Goal: Task Accomplishment & Management: Use online tool/utility

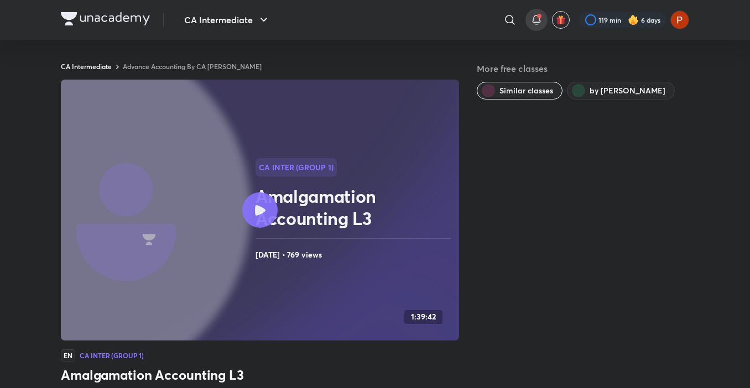
click at [527, 27] on div at bounding box center [536, 20] width 22 height 22
click at [537, 25] on icon at bounding box center [536, 19] width 13 height 13
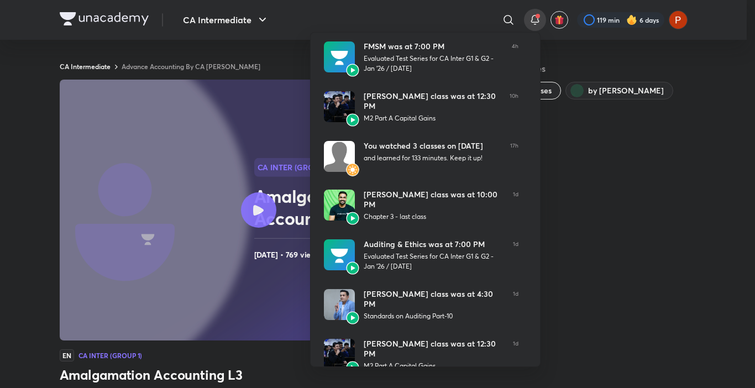
click at [479, 19] on div at bounding box center [377, 194] width 755 height 388
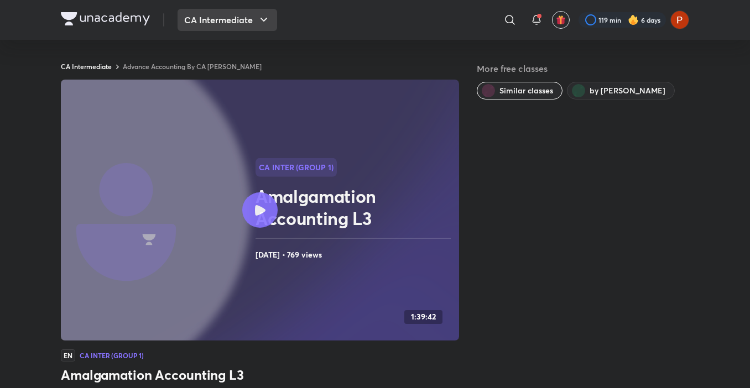
click at [228, 21] on button "CA Intermediate" at bounding box center [228, 20] width 100 height 22
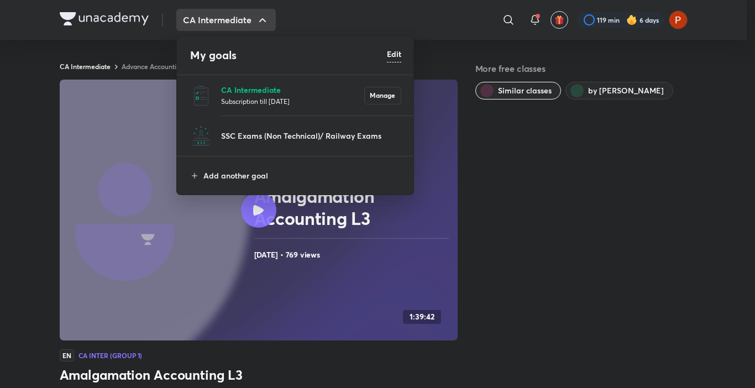
click at [245, 87] on p "CA Intermediate" at bounding box center [292, 90] width 143 height 12
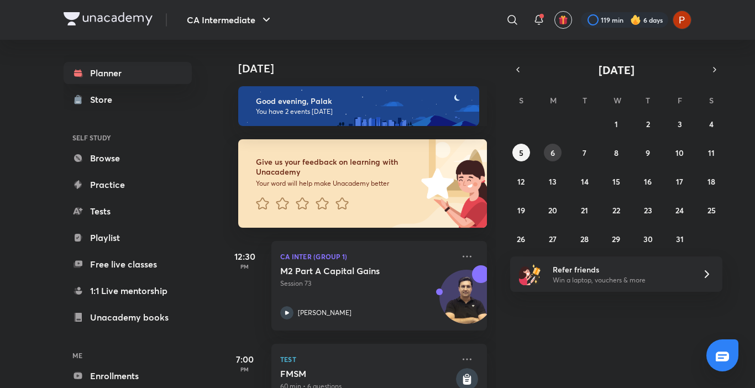
click at [545, 154] on button "6" at bounding box center [553, 153] width 18 height 18
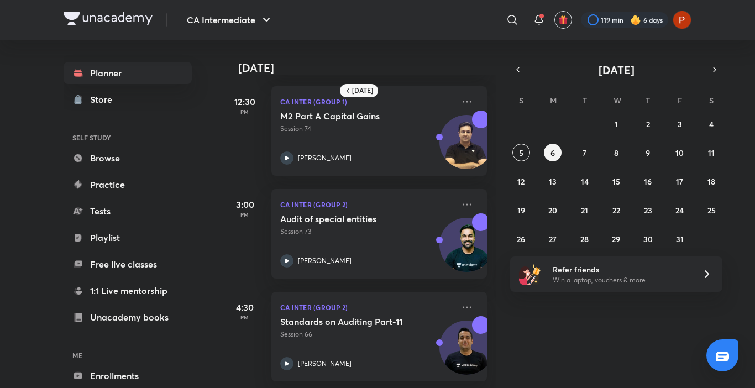
scroll to position [321, 0]
